Goal: Task Accomplishment & Management: Manage account settings

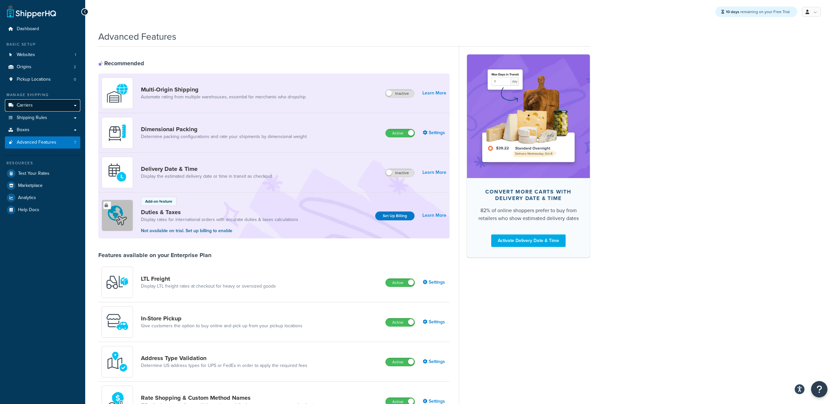
click at [31, 103] on span "Carriers" at bounding box center [25, 106] width 16 height 6
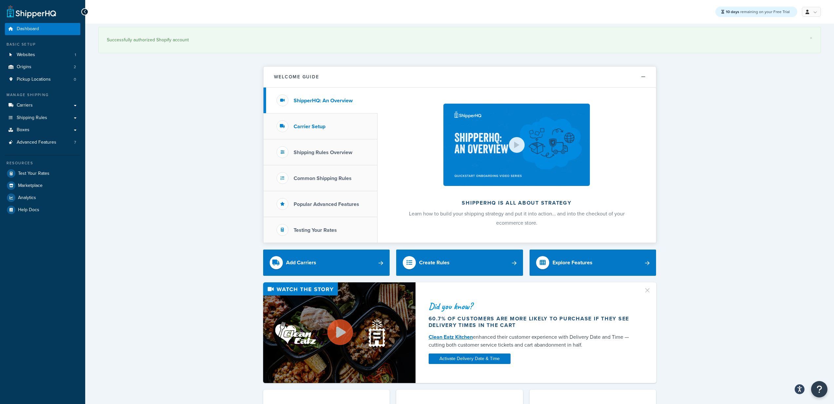
click at [332, 126] on li "Carrier Setup" at bounding box center [321, 126] width 114 height 26
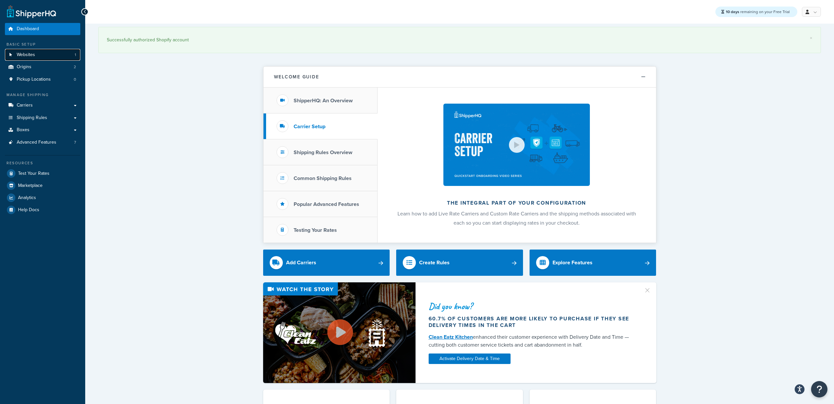
click at [40, 55] on link "Websites 1" at bounding box center [42, 55] width 75 height 12
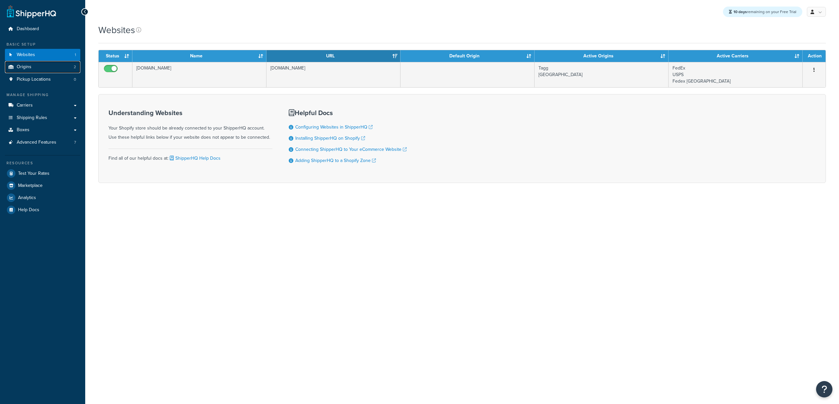
click at [33, 68] on link "Origins 2" at bounding box center [42, 67] width 75 height 12
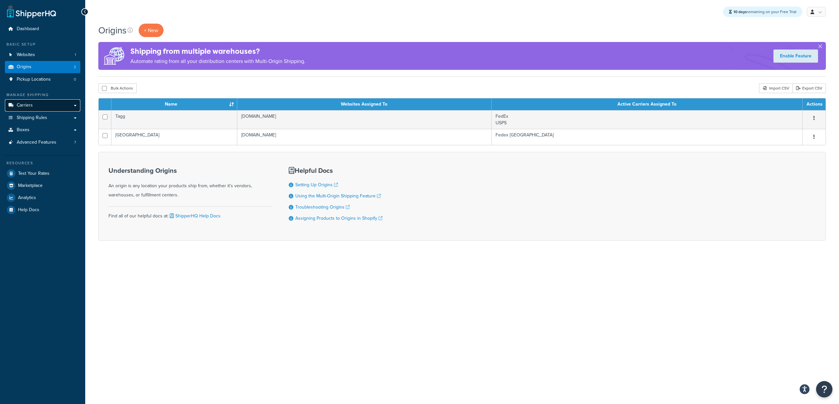
click at [34, 107] on link "Carriers" at bounding box center [42, 105] width 75 height 12
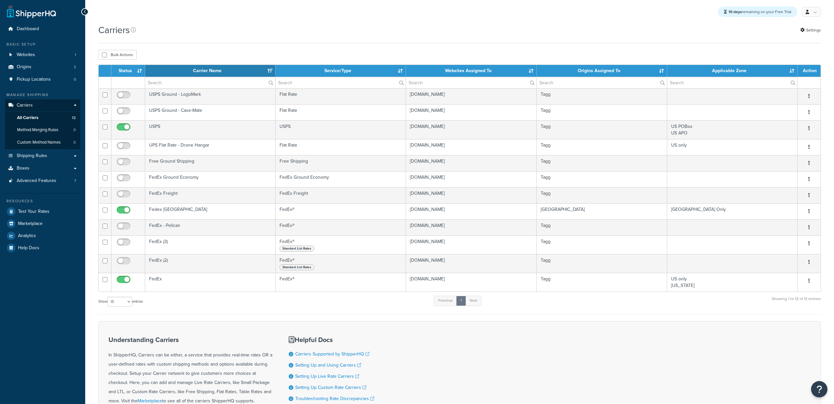
select select "15"
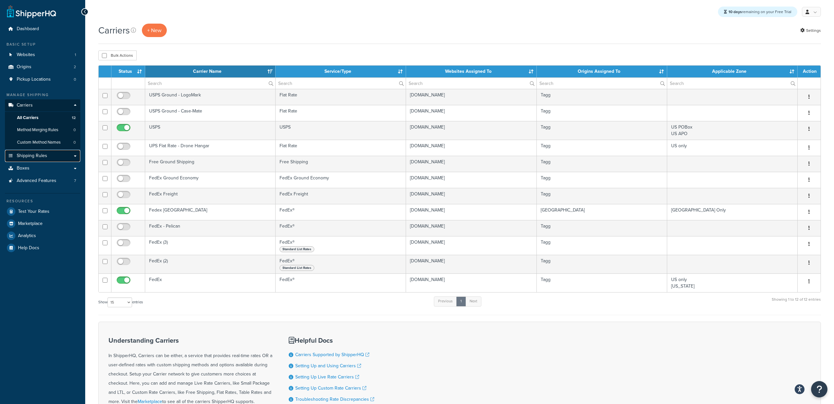
click at [30, 159] on link "Shipping Rules" at bounding box center [42, 156] width 75 height 12
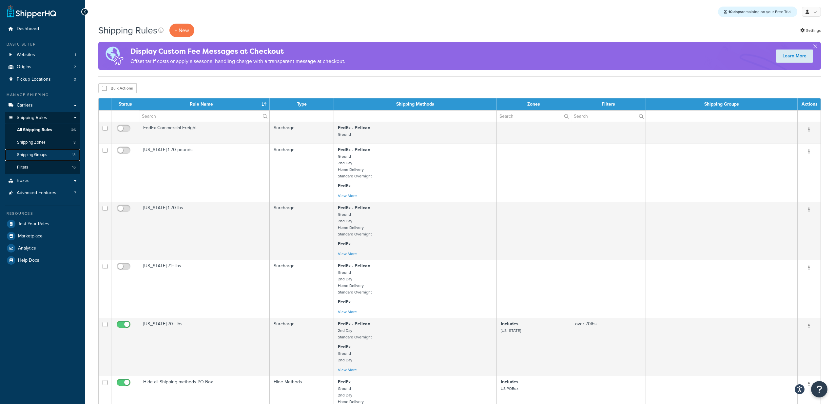
click at [36, 152] on span "Shipping Groups" at bounding box center [32, 155] width 30 height 6
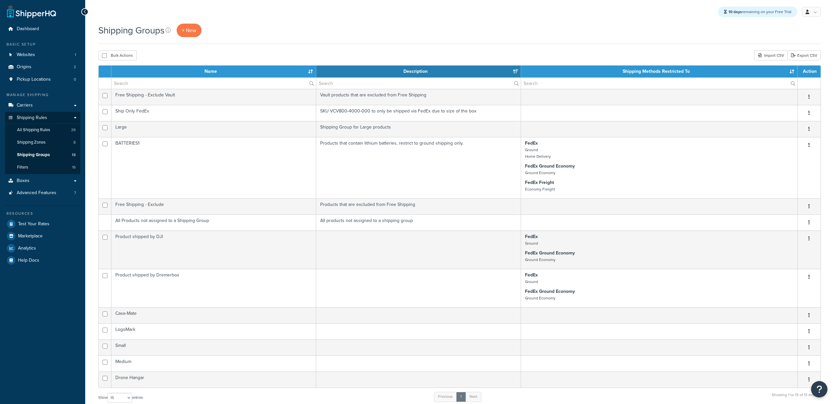
select select "15"
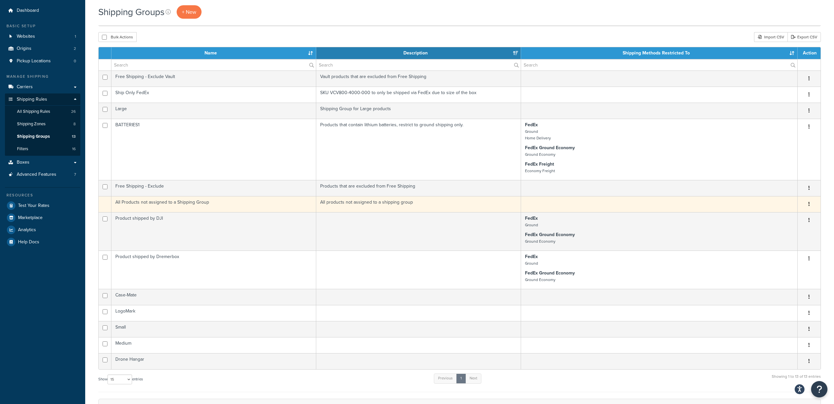
scroll to position [16, 0]
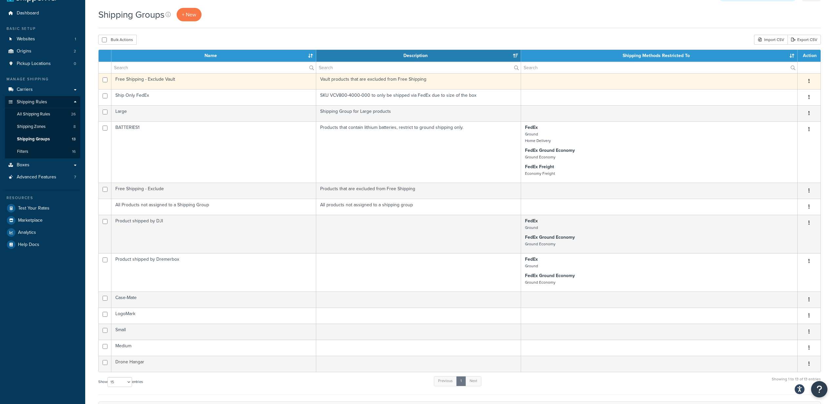
click at [382, 83] on td "Vault products that are excluded from Free Shipping" at bounding box center [418, 81] width 205 height 16
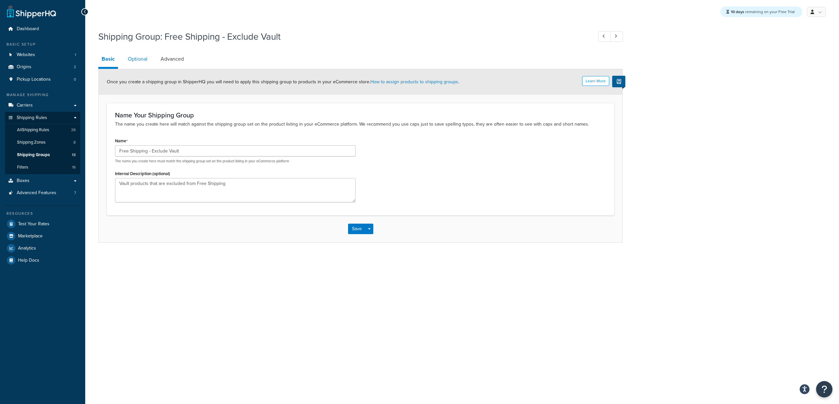
click at [132, 59] on link "Optional" at bounding box center [138, 59] width 26 height 16
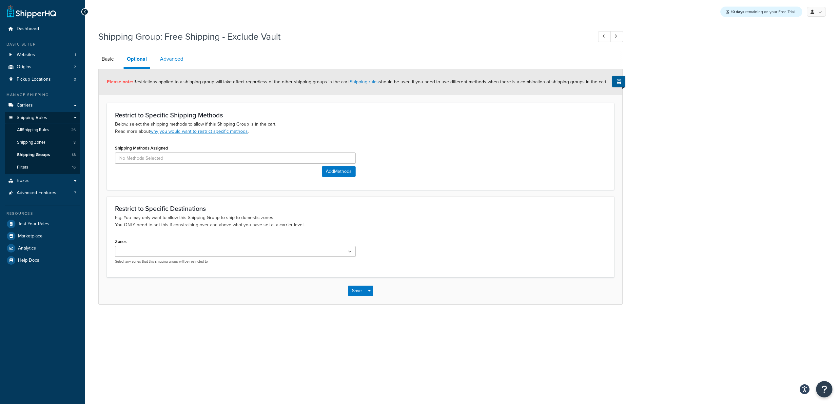
click at [170, 60] on link "Advanced" at bounding box center [172, 59] width 30 height 16
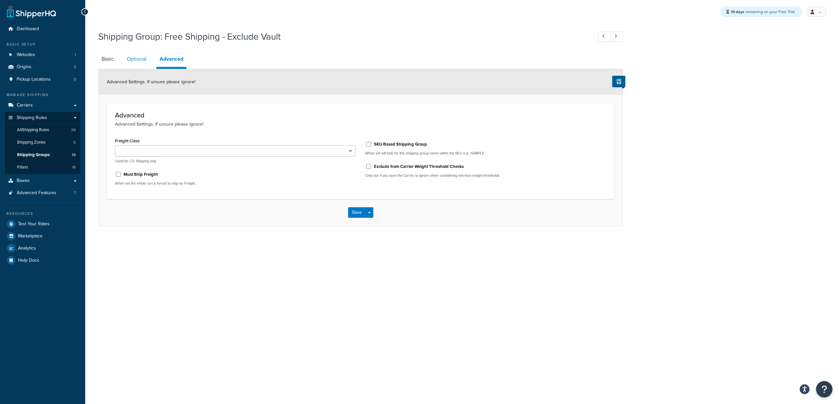
click at [139, 59] on link "Optional" at bounding box center [137, 59] width 26 height 16
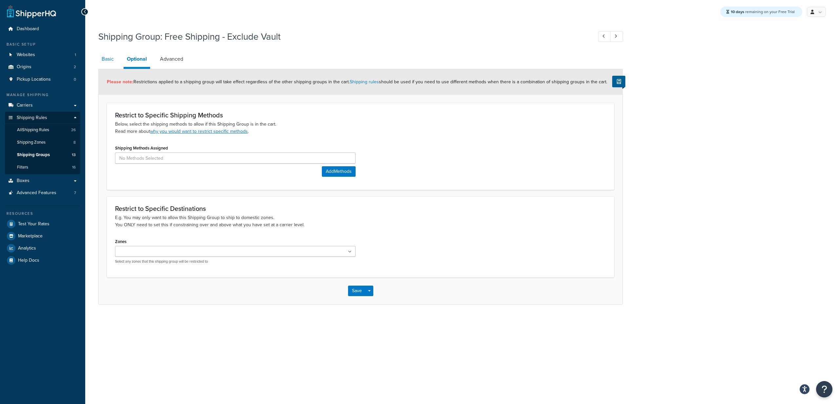
click at [111, 59] on link "Basic" at bounding box center [107, 59] width 19 height 16
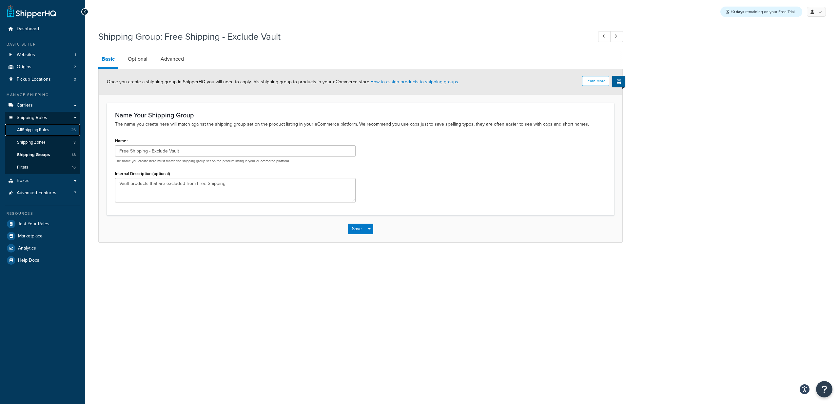
click at [49, 130] on span "All Shipping Rules" at bounding box center [33, 130] width 32 height 6
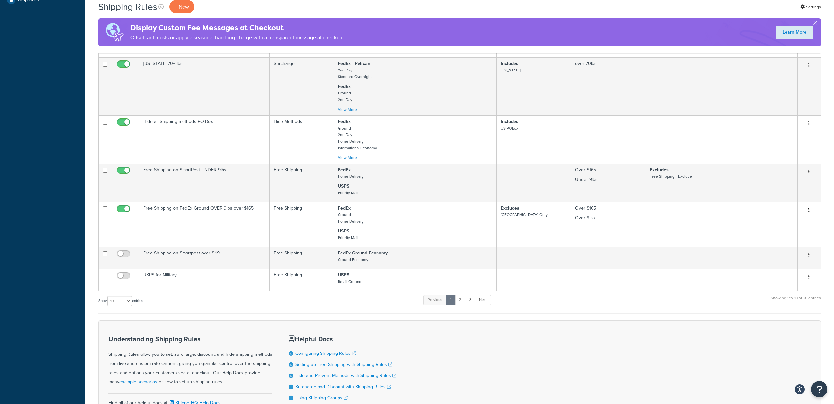
scroll to position [270, 0]
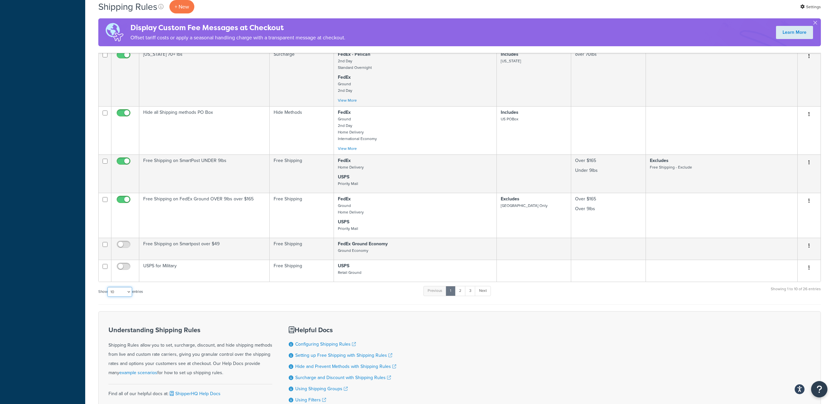
click at [117, 291] on select "10 15 25 50 100 1000" at bounding box center [120, 292] width 25 height 10
select select "50"
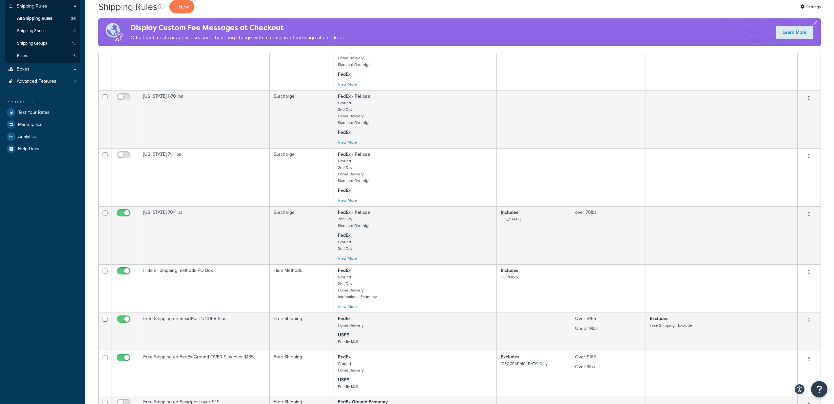
scroll to position [0, 0]
